Goal: Information Seeking & Learning: Learn about a topic

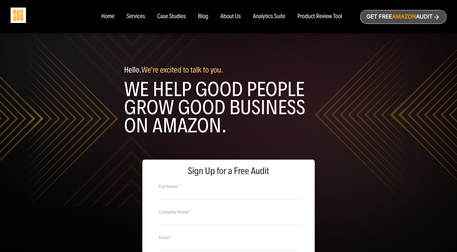
click at [136, 17] on div "Services" at bounding box center [136, 16] width 18 height 7
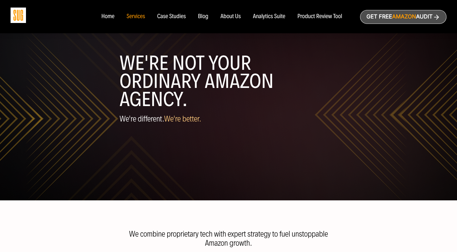
click at [201, 79] on h1 "WE'RE NOT YOUR ORDINARY AMAZON AGENCY." at bounding box center [229, 81] width 218 height 54
click at [216, 79] on h1 "WE'RE NOT YOUR ORDINARY AMAZON AGENCY." at bounding box center [229, 81] width 218 height 54
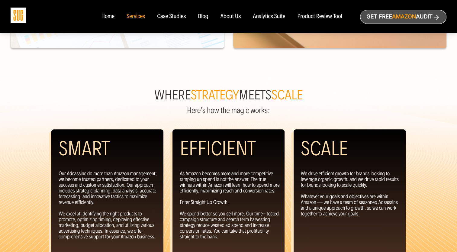
scroll to position [453, 0]
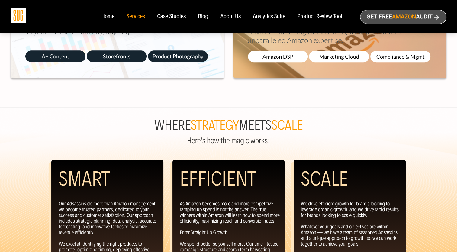
click at [227, 119] on span "strategy" at bounding box center [215, 126] width 48 height 16
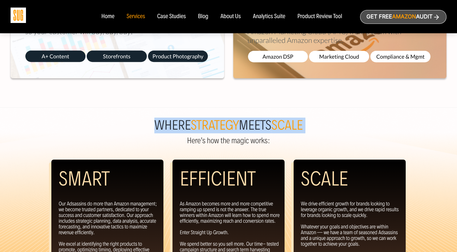
click at [227, 119] on span "strategy" at bounding box center [215, 126] width 48 height 16
click at [227, 121] on span "strategy" at bounding box center [215, 126] width 48 height 16
click at [227, 123] on span "strategy" at bounding box center [215, 126] width 48 height 16
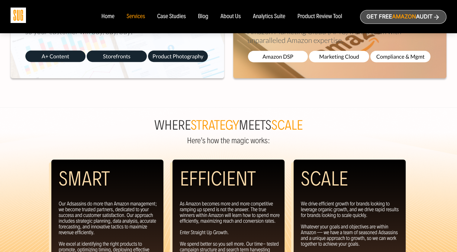
click at [238, 124] on h2 "Where strategy meets scale" at bounding box center [228, 125] width 457 height 12
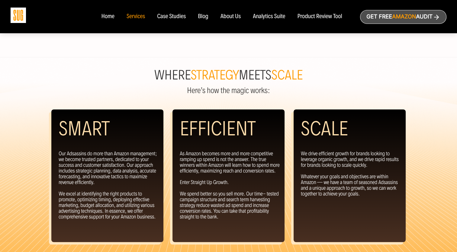
scroll to position [514, 0]
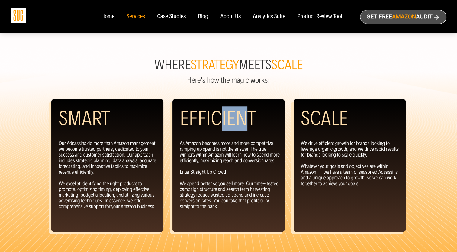
drag, startPoint x: 222, startPoint y: 119, endPoint x: 248, endPoint y: 125, distance: 26.7
click at [248, 125] on h2 "Efficient" at bounding box center [218, 118] width 76 height 24
drag, startPoint x: 248, startPoint y: 125, endPoint x: 223, endPoint y: 121, distance: 25.7
click at [223, 121] on h2 "Efficient" at bounding box center [218, 118] width 76 height 24
click at [218, 120] on h2 "Efficient" at bounding box center [218, 118] width 76 height 24
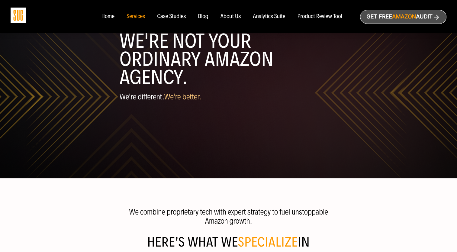
scroll to position [0, 0]
